Goal: Transaction & Acquisition: Purchase product/service

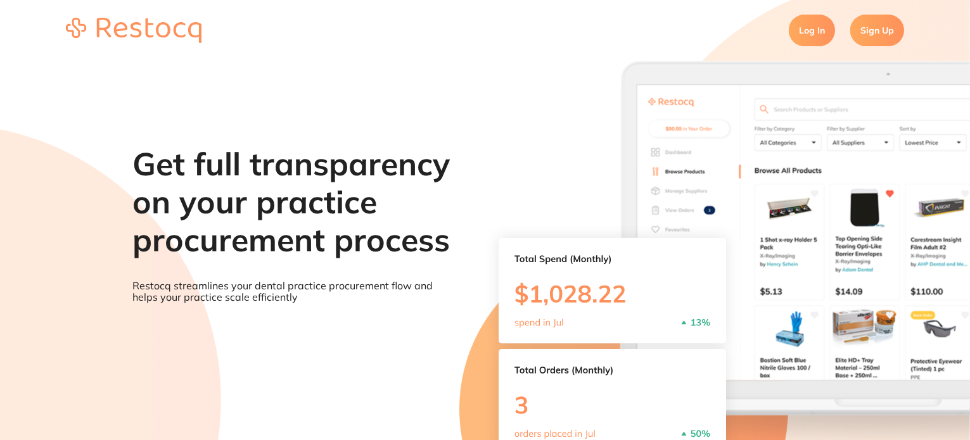
click at [823, 22] on link "Log In" at bounding box center [812, 31] width 46 height 32
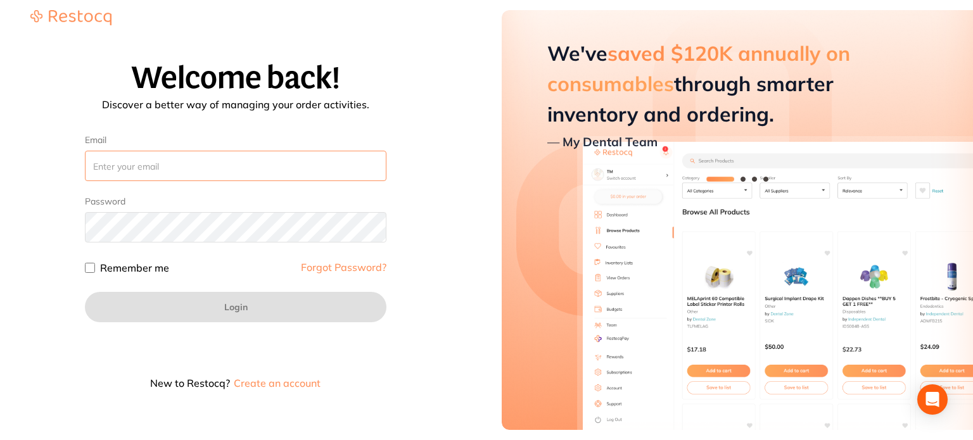
click at [308, 168] on input "Email" at bounding box center [235, 166] width 301 height 30
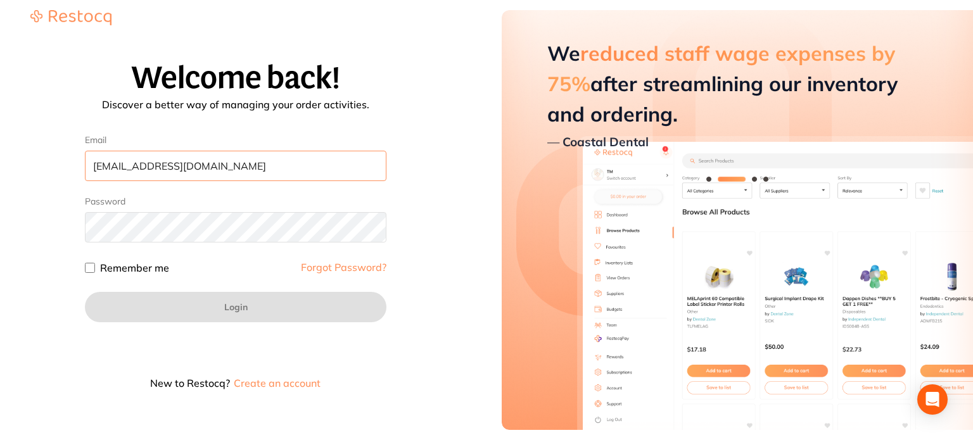
click at [122, 165] on input "[EMAIL_ADDRESS][DOMAIN_NAME]" at bounding box center [235, 166] width 301 height 30
type input "[EMAIL_ADDRESS][DOMAIN_NAME]"
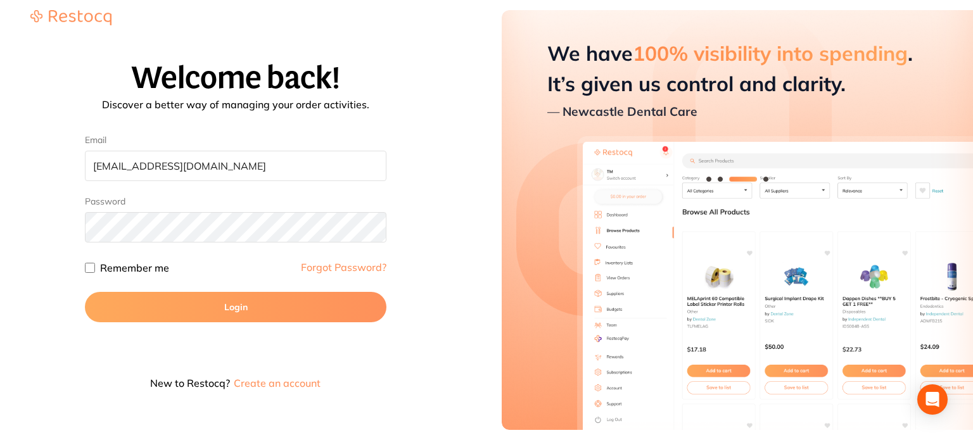
click at [92, 269] on input "Remember me" at bounding box center [90, 268] width 10 height 10
checkbox input "true"
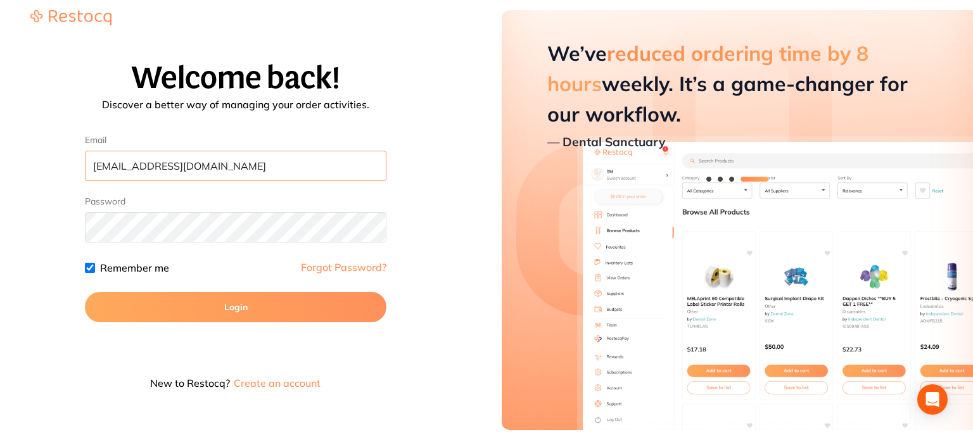
drag, startPoint x: 94, startPoint y: 175, endPoint x: 86, endPoint y: 175, distance: 7.6
click at [86, 175] on input "[EMAIL_ADDRESS][DOMAIN_NAME]" at bounding box center [235, 166] width 301 height 30
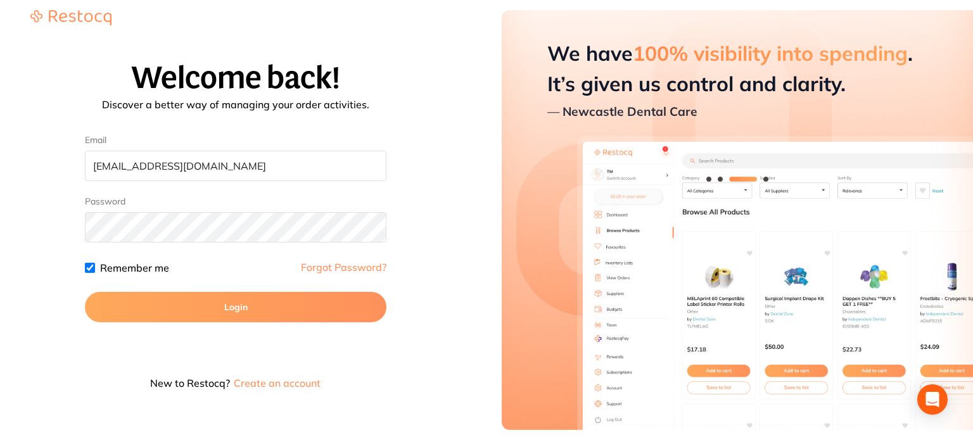
click at [157, 308] on button "Login" at bounding box center [235, 307] width 301 height 30
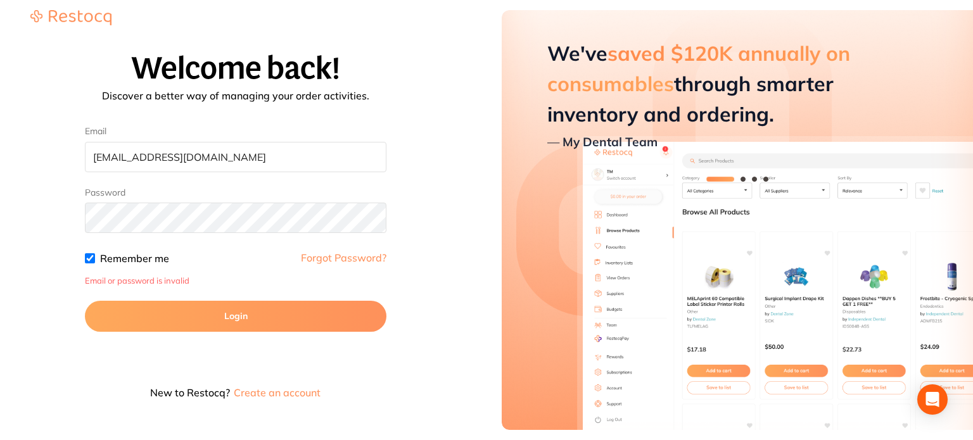
click at [339, 260] on link "Forgot Password?" at bounding box center [344, 258] width 86 height 10
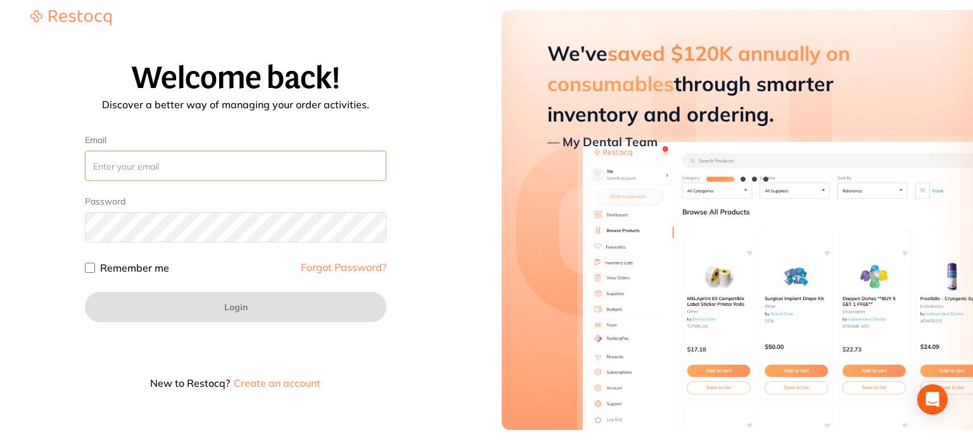
click at [127, 166] on input "Email" at bounding box center [235, 166] width 301 height 30
click at [124, 171] on input "[EMAIL_ADDRESS][DOMAIN_NAME]" at bounding box center [235, 166] width 301 height 30
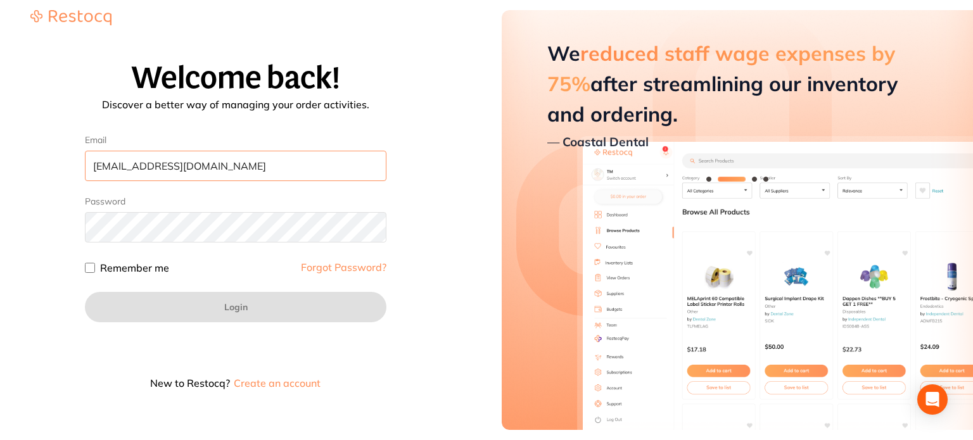
type input "[EMAIL_ADDRESS][DOMAIN_NAME]"
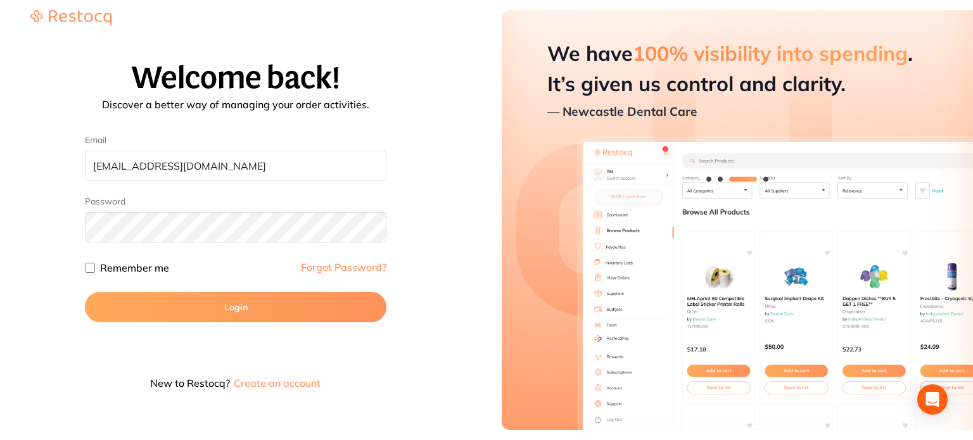
click at [91, 265] on input "Remember me" at bounding box center [90, 268] width 10 height 10
checkbox input "true"
click at [144, 314] on button "Login" at bounding box center [235, 307] width 301 height 30
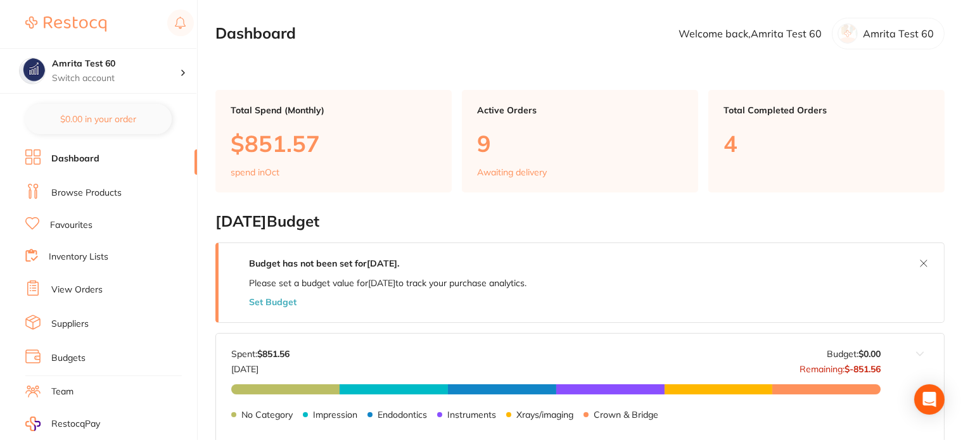
click at [97, 189] on link "Browse Products" at bounding box center [86, 193] width 70 height 13
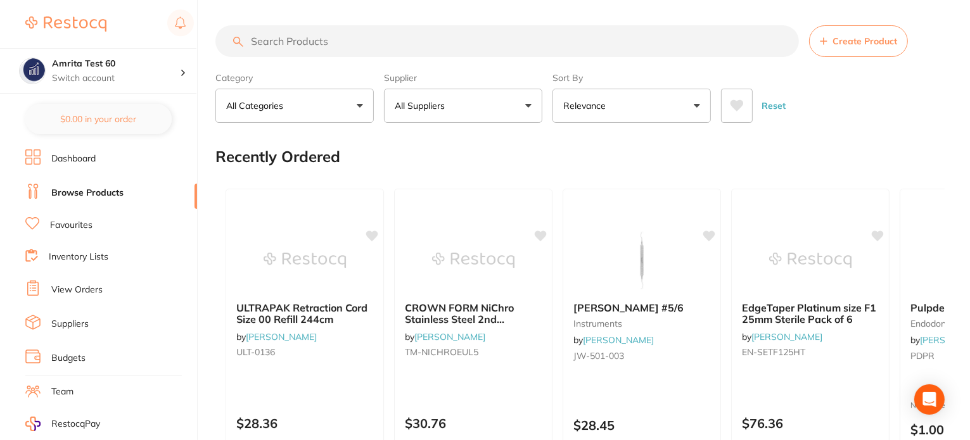
click at [414, 116] on button "All Suppliers" at bounding box center [463, 106] width 158 height 34
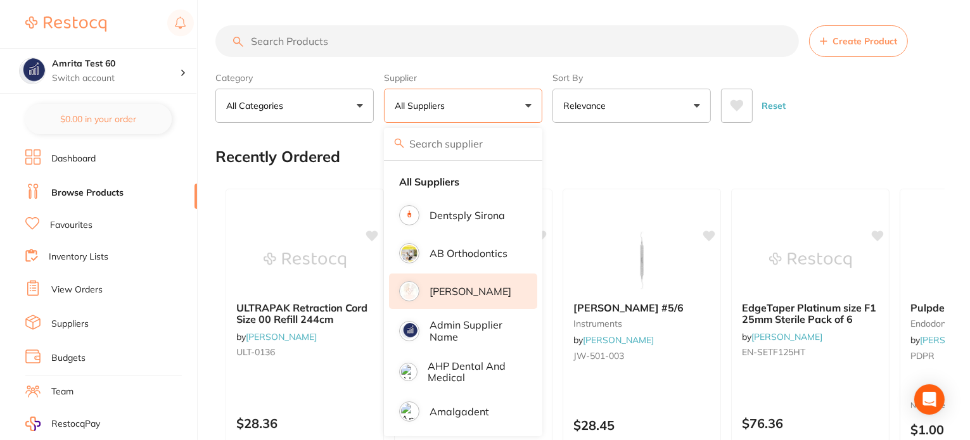
click at [452, 290] on p "[PERSON_NAME]" at bounding box center [470, 291] width 82 height 11
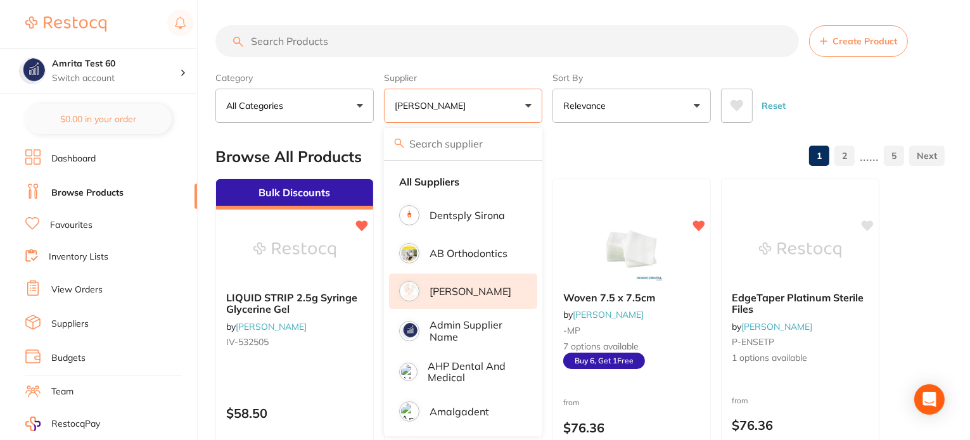
click at [547, 103] on div "Category All Categories All Categories crown & bridge disposables finishing & p…" at bounding box center [579, 95] width 729 height 56
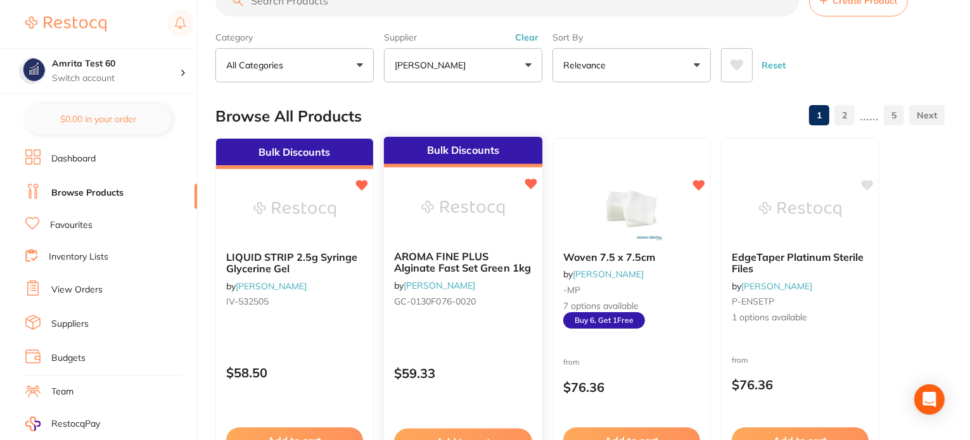
scroll to position [63, 0]
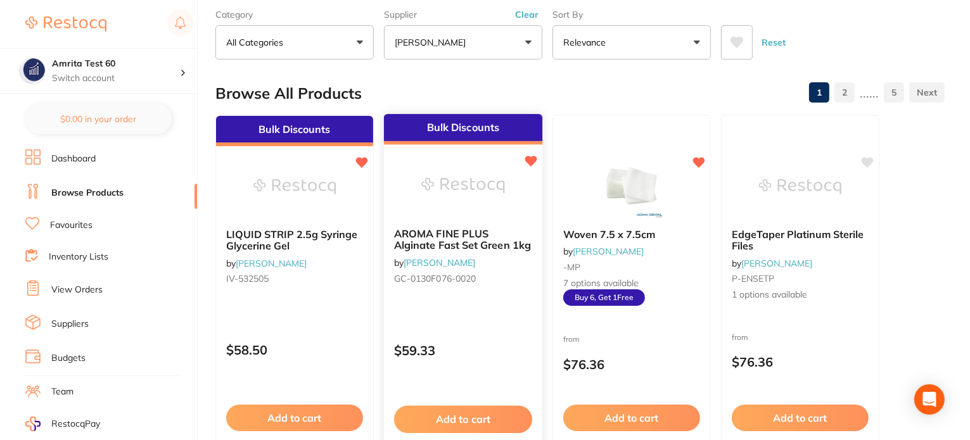
click at [506, 417] on button "Add to cart" at bounding box center [463, 419] width 138 height 27
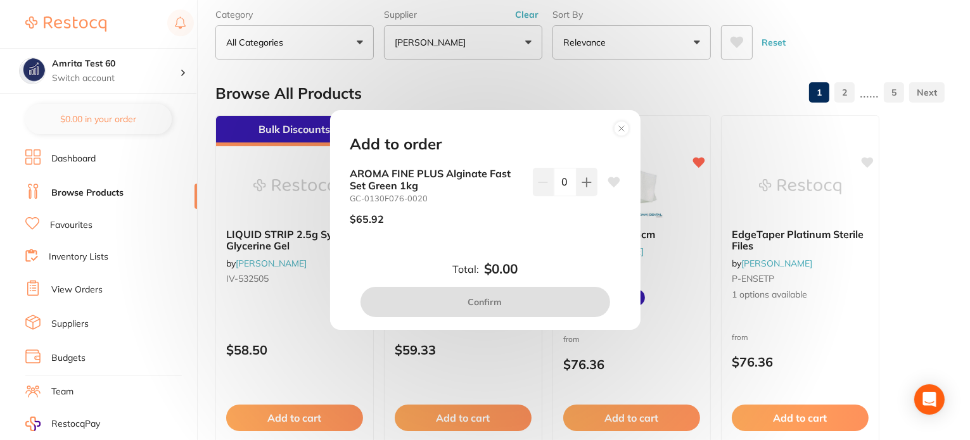
click at [619, 130] on icon at bounding box center [621, 128] width 5 height 5
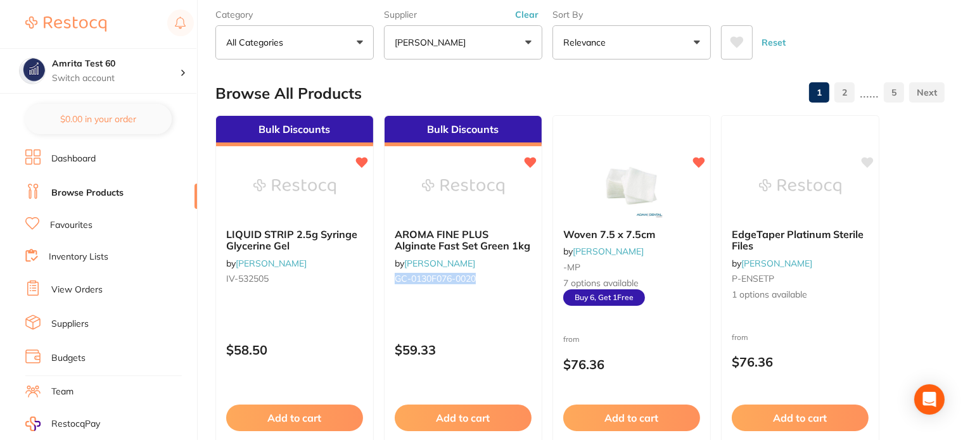
drag, startPoint x: 511, startPoint y: 277, endPoint x: 379, endPoint y: 276, distance: 131.1
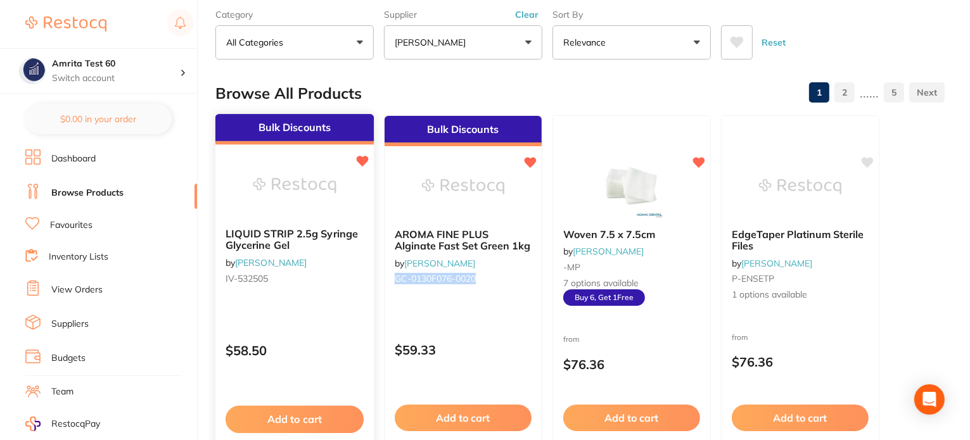
copy span "GC-0130F076-0020"
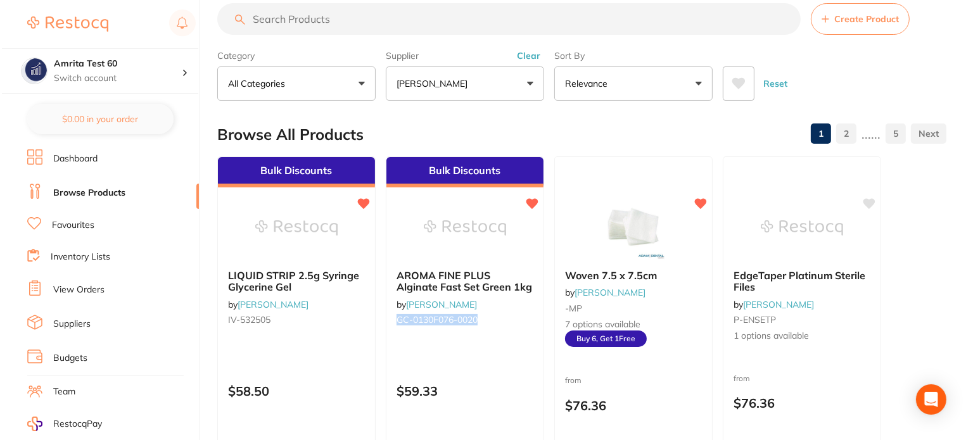
scroll to position [0, 0]
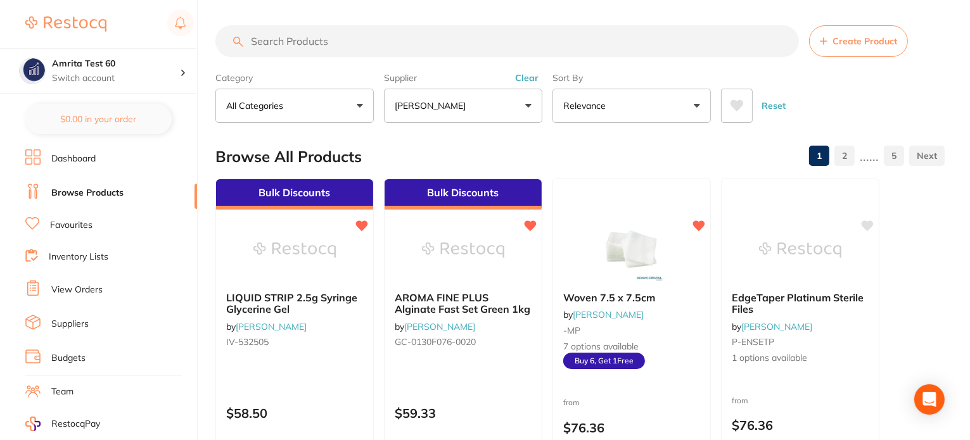
click at [342, 37] on input "search" at bounding box center [506, 41] width 583 height 32
paste input "GC-0130F076-0020"
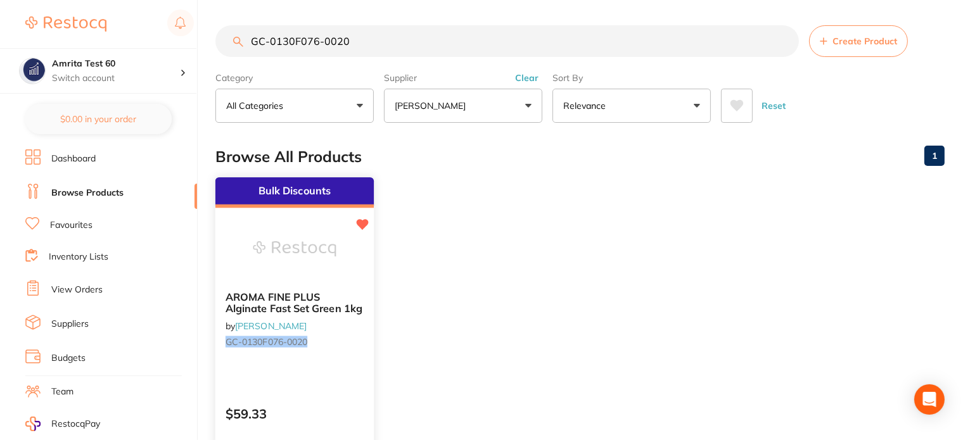
type input "GC-0130F076-0020"
click at [334, 276] on img at bounding box center [294, 249] width 83 height 64
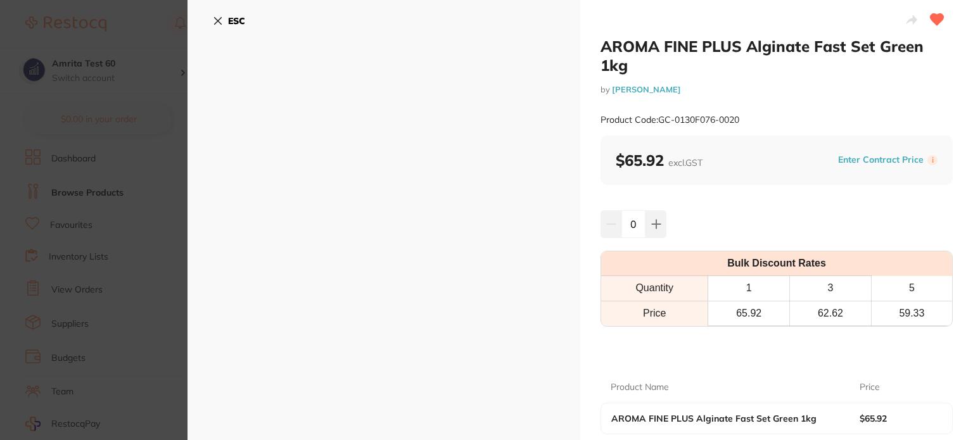
drag, startPoint x: 214, startPoint y: 20, endPoint x: 223, endPoint y: 37, distance: 19.3
click at [213, 20] on icon at bounding box center [218, 21] width 10 height 10
